Goal: Use online tool/utility: Use online tool/utility

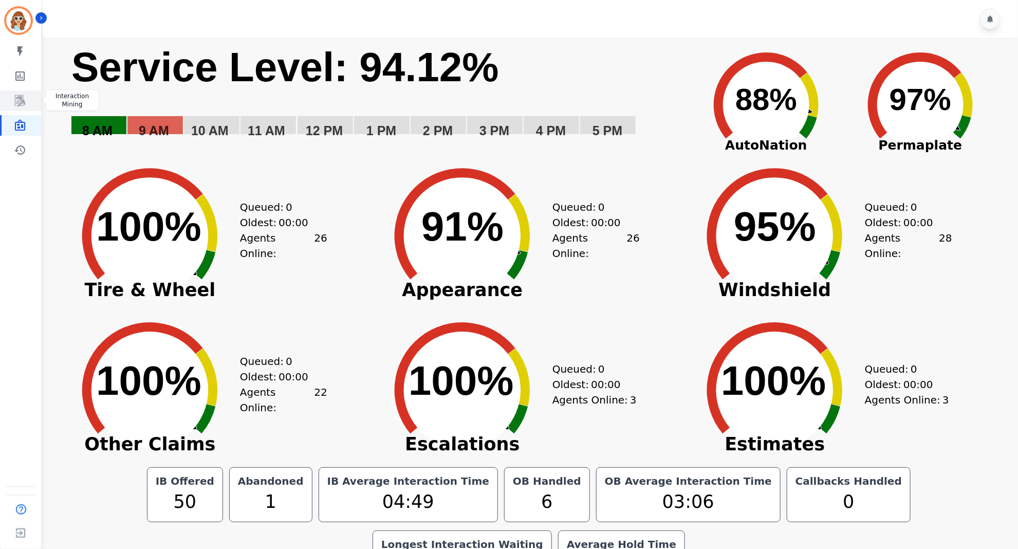
click at [16, 102] on icon "Sidebar" at bounding box center [20, 100] width 10 height 11
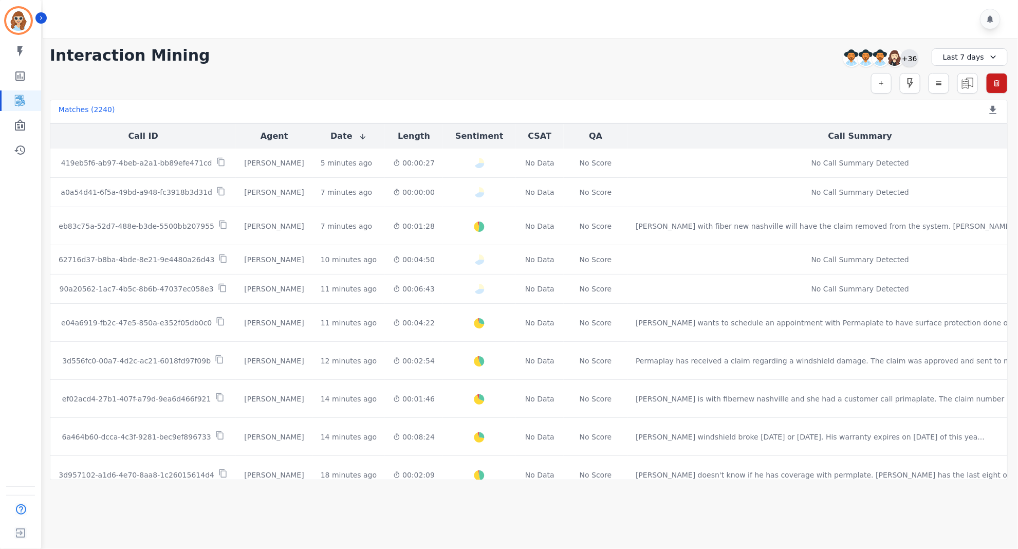
click at [912, 59] on div "+36" at bounding box center [909, 57] width 17 height 17
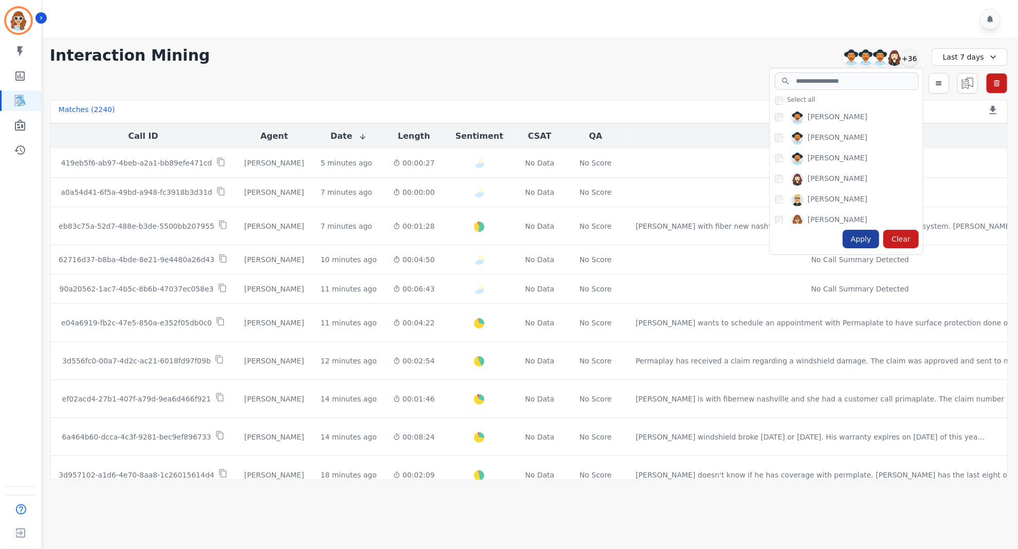
click at [858, 241] on div "Apply" at bounding box center [861, 239] width 37 height 19
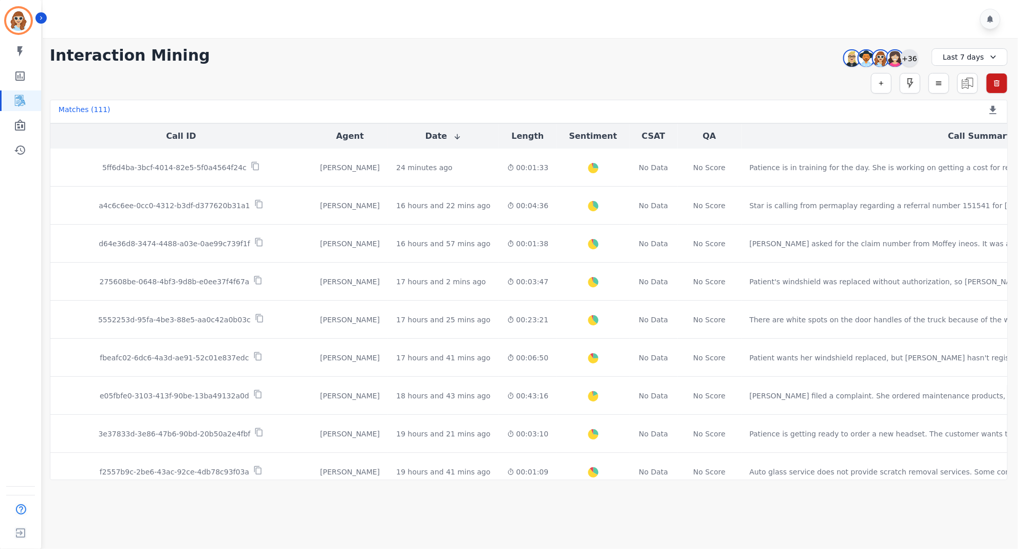
click at [910, 59] on div "+36" at bounding box center [909, 57] width 17 height 17
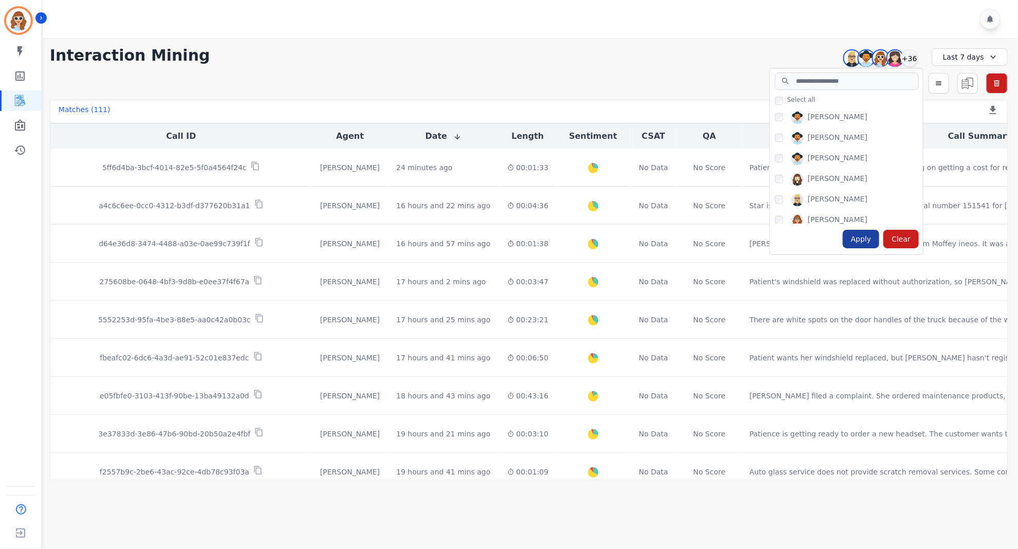
click at [865, 238] on div "Apply" at bounding box center [861, 239] width 37 height 19
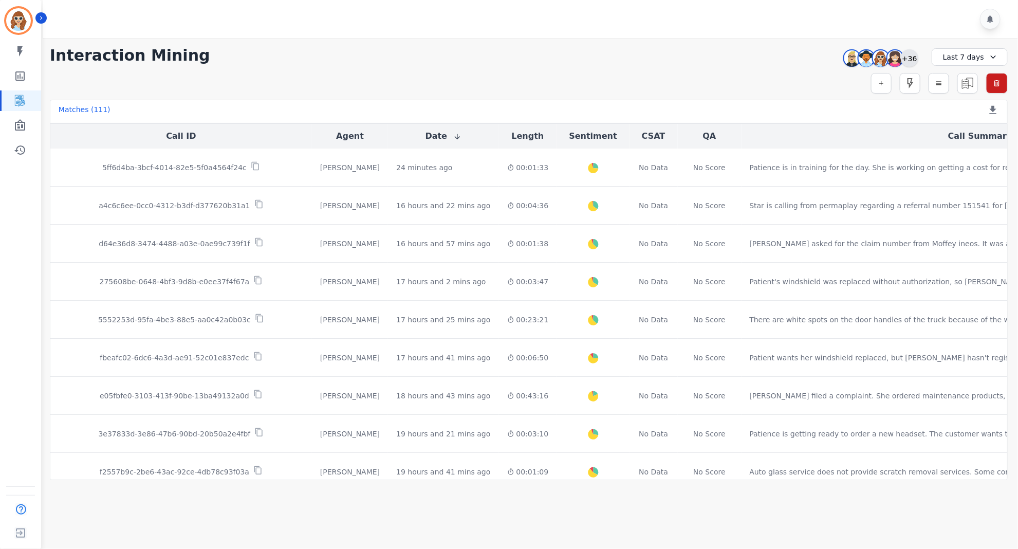
click at [909, 62] on div "+36" at bounding box center [909, 57] width 17 height 17
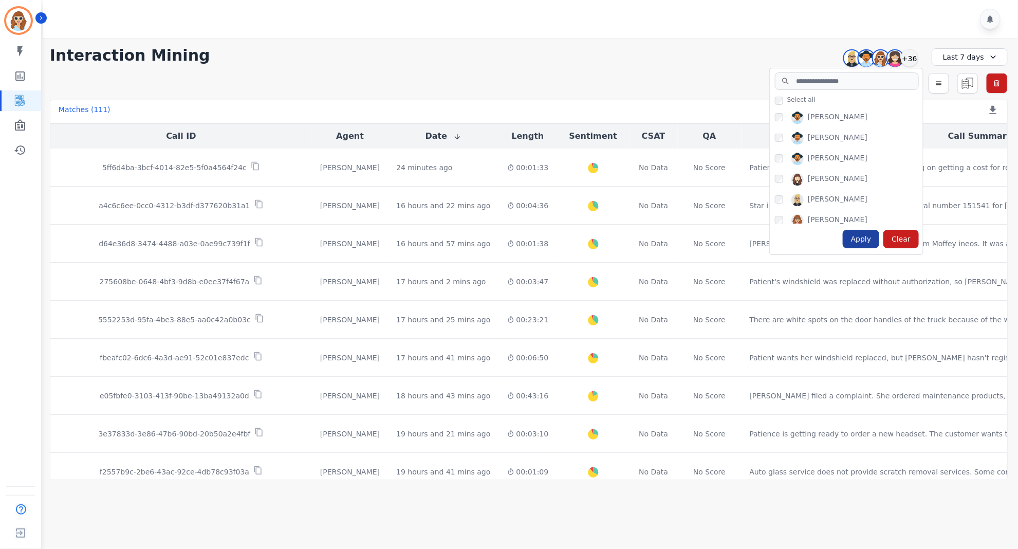
click at [859, 231] on div "Apply" at bounding box center [861, 239] width 37 height 19
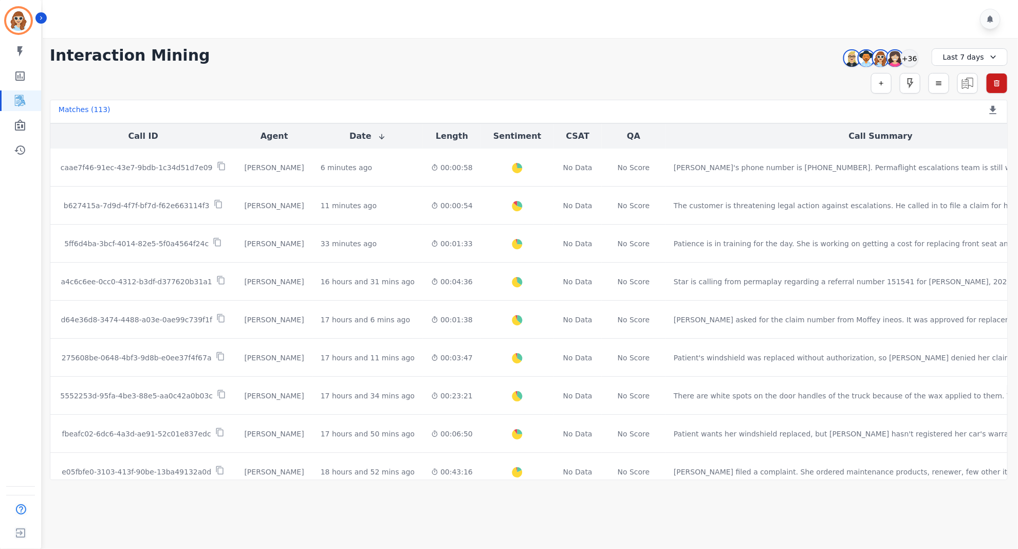
click at [758, 30] on div at bounding box center [532, 19] width 979 height 38
click at [910, 59] on div "+36" at bounding box center [909, 57] width 17 height 17
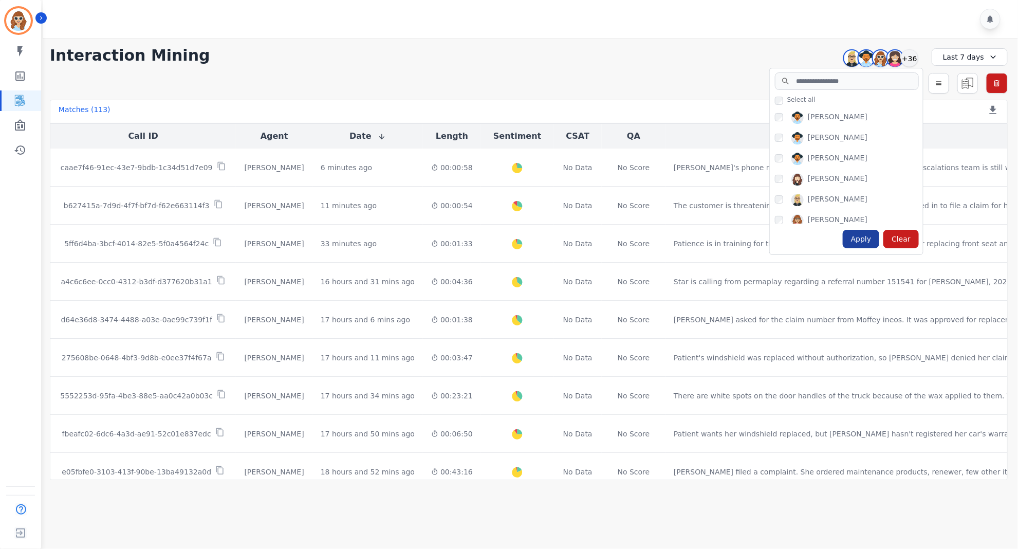
click at [863, 238] on div "Apply" at bounding box center [861, 239] width 37 height 19
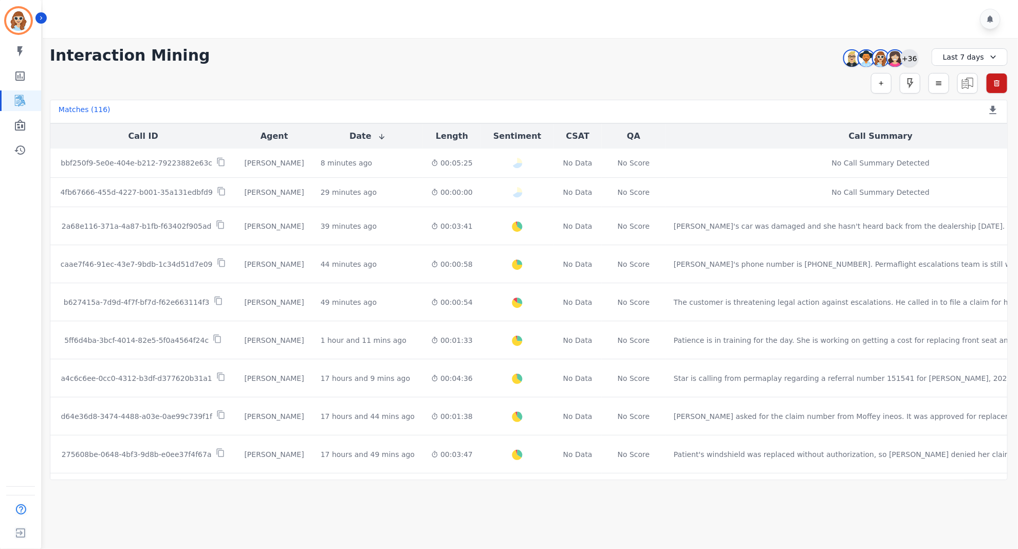
click at [910, 58] on div "+36" at bounding box center [909, 57] width 17 height 17
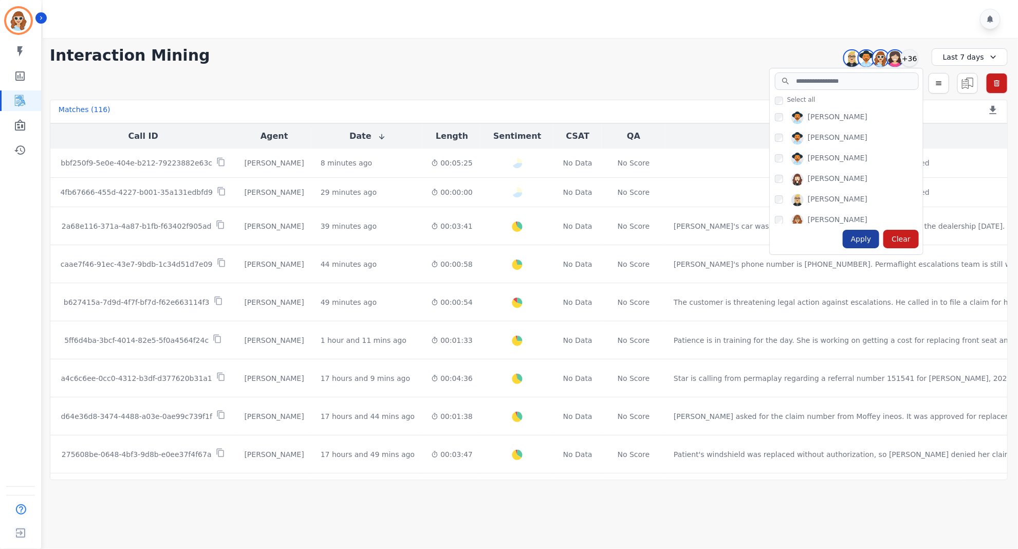
click at [861, 241] on div "Apply" at bounding box center [861, 239] width 37 height 19
